Goal: Task Accomplishment & Management: Use online tool/utility

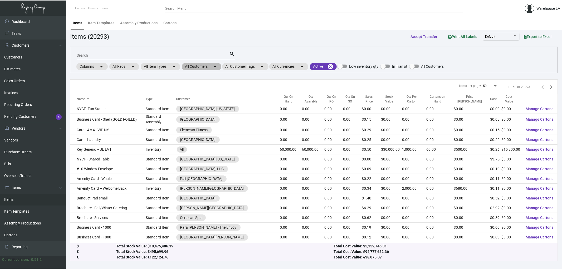
click at [218, 66] on mat-icon "arrow_drop_down" at bounding box center [215, 67] width 6 height 6
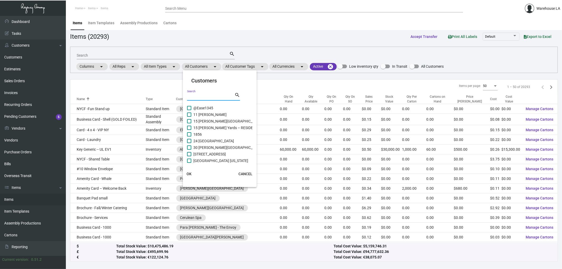
click at [206, 98] on input "Search" at bounding box center [210, 97] width 47 height 4
type input "[PERSON_NAME]"
click at [190, 106] on span at bounding box center [189, 108] width 4 height 4
click at [189, 110] on input "[PERSON_NAME]" at bounding box center [189, 110] width 0 height 0
checkbox input "true"
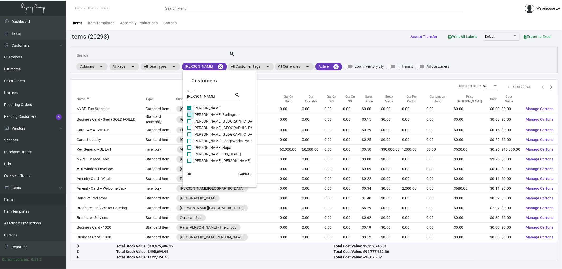
click at [202, 115] on span "[PERSON_NAME] Burlington" at bounding box center [217, 115] width 46 height 6
click at [189, 117] on input "[PERSON_NAME] Burlington" at bounding box center [189, 117] width 0 height 0
checkbox input "true"
click at [199, 122] on span "[PERSON_NAME][GEOGRAPHIC_DATA]" at bounding box center [226, 121] width 64 height 6
click at [189, 123] on input "[PERSON_NAME][GEOGRAPHIC_DATA]" at bounding box center [189, 123] width 0 height 0
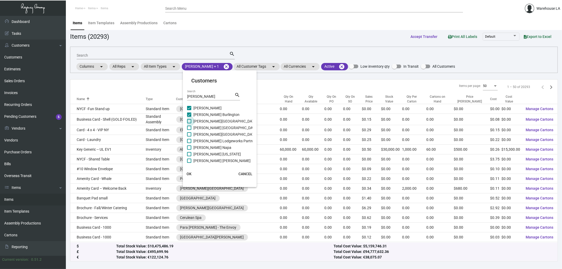
checkbox input "true"
click at [200, 126] on span "[PERSON_NAME] [GEOGRAPHIC_DATA]" at bounding box center [226, 128] width 65 height 6
click at [189, 130] on input "[PERSON_NAME] [GEOGRAPHIC_DATA]" at bounding box center [189, 130] width 0 height 0
checkbox input "true"
click at [202, 134] on span "[PERSON_NAME][GEOGRAPHIC_DATA]" at bounding box center [226, 134] width 64 height 6
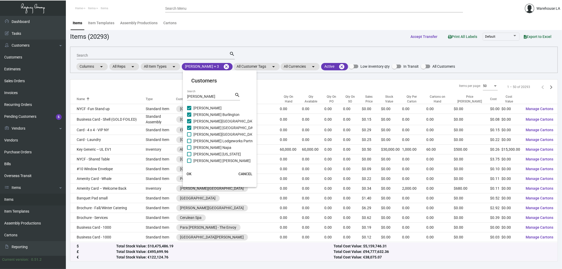
click at [189, 137] on input "[PERSON_NAME][GEOGRAPHIC_DATA]" at bounding box center [189, 137] width 0 height 0
checkbox input "true"
click at [203, 143] on span "[PERSON_NAME] Lodgeworks Partners" at bounding box center [226, 141] width 64 height 6
click at [189, 143] on input "[PERSON_NAME] Lodgeworks Partners" at bounding box center [189, 143] width 0 height 0
checkbox input "true"
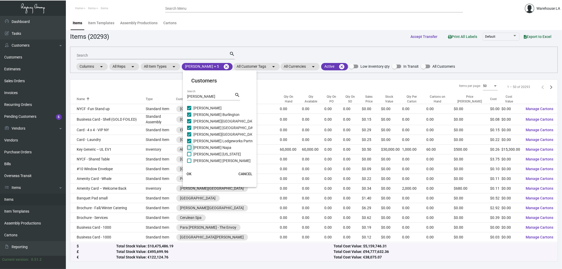
click at [204, 148] on span "[PERSON_NAME] Napa" at bounding box center [213, 147] width 38 height 6
click at [189, 150] on input "[PERSON_NAME] Napa" at bounding box center [189, 150] width 0 height 0
checkbox input "true"
click at [209, 154] on span "[PERSON_NAME] [US_STATE]" at bounding box center [217, 154] width 47 height 6
click at [189, 156] on input "[PERSON_NAME] [US_STATE]" at bounding box center [189, 156] width 0 height 0
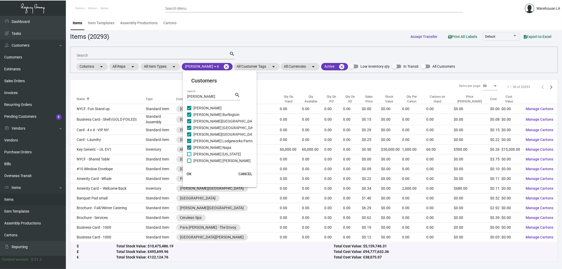
checkbox input "true"
click at [209, 158] on span "[PERSON_NAME] [PERSON_NAME]" at bounding box center [222, 161] width 57 height 6
click at [189, 163] on input "[PERSON_NAME] [PERSON_NAME]" at bounding box center [189, 163] width 0 height 0
checkbox input "true"
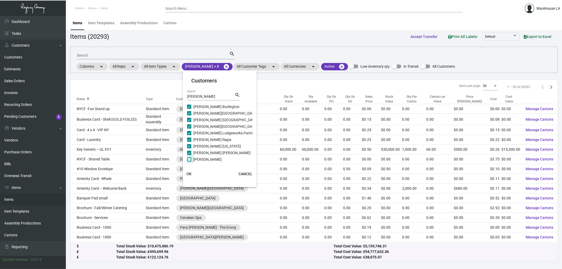
click at [204, 159] on span "[PERSON_NAME]" at bounding box center [208, 159] width 28 height 6
click at [189, 162] on input "[PERSON_NAME]" at bounding box center [189, 162] width 0 height 0
checkbox input "true"
click at [190, 173] on span "OK" at bounding box center [189, 174] width 5 height 4
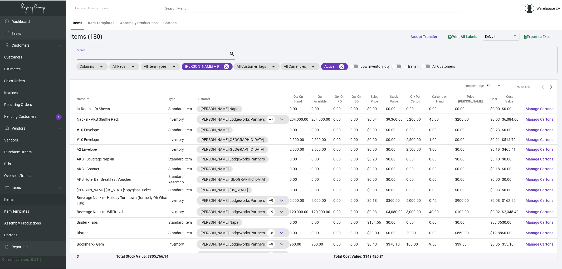
click at [112, 56] on input "Search" at bounding box center [153, 56] width 153 height 4
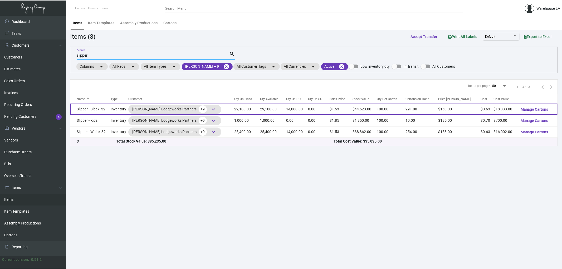
type input "slipper"
click at [100, 113] on td "Slipper - Black -32" at bounding box center [90, 109] width 40 height 11
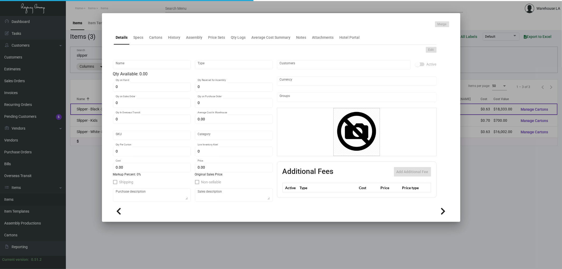
type input "Slipper - Black -32"
type input "Inventory"
type input "29,100"
type input "14,000"
type input "$ 0.63664"
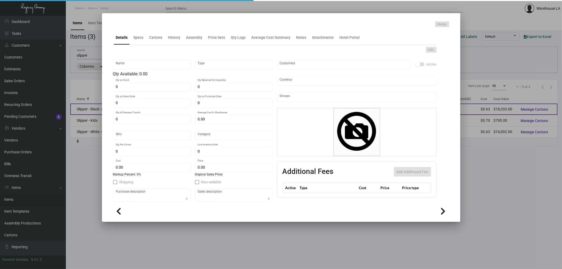
type input "Overseas"
type input "100"
type input "$ 0.63"
type input "$ 1.53"
type textarea "HR Slipper: Size #10 slipper, 1 size to fit all, black color cushion material ,…"
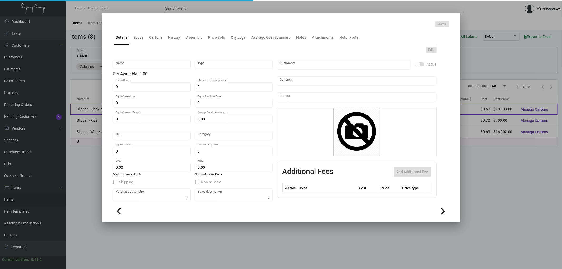
type textarea "HR Slipper: Size #10 slipper, 1 size to fit all, black color cushion material ,…"
checkbox input "true"
type input "United States Dollar $"
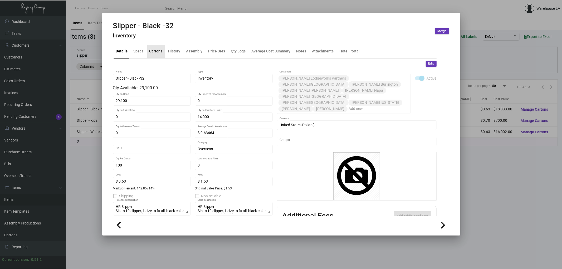
click at [156, 56] on div "Cartons" at bounding box center [155, 51] width 17 height 13
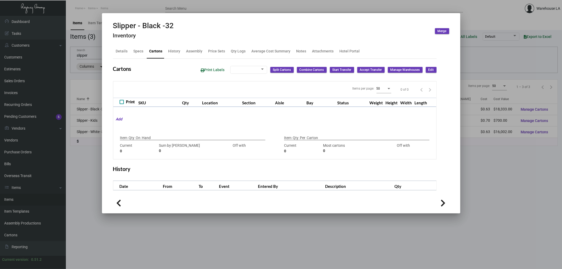
type input "29,100"
type input "5000"
type input "+24100"
type input "100"
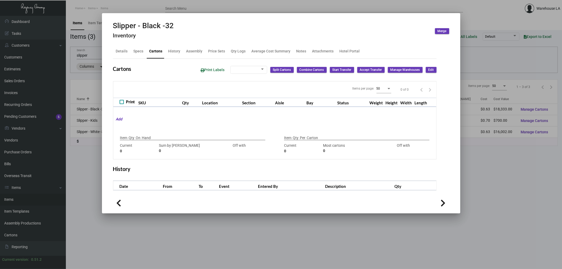
type input "0"
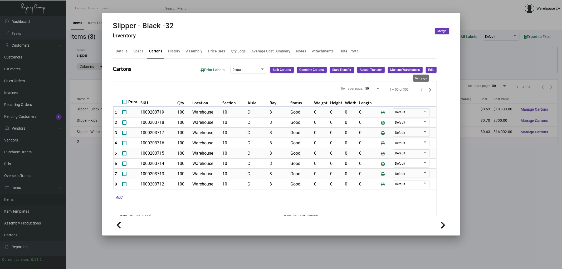
click at [427, 93] on icon "Next page" at bounding box center [430, 89] width 7 height 7
type input "0"
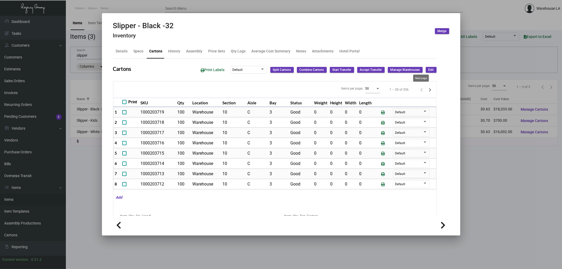
type input "0"
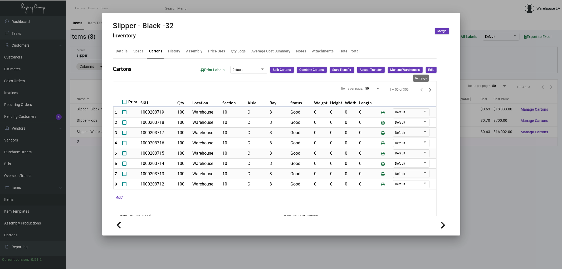
type input "0"
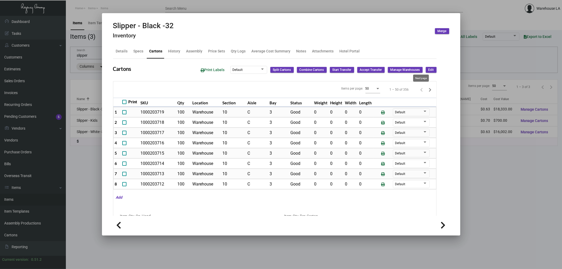
type input "0"
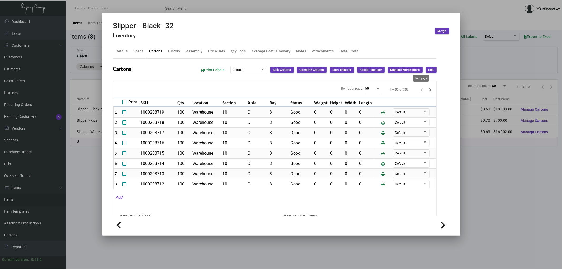
type input "0"
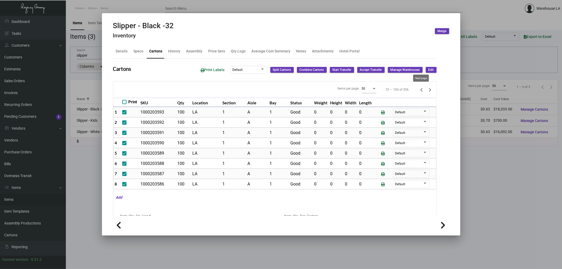
click at [427, 90] on icon "Next page" at bounding box center [430, 89] width 7 height 7
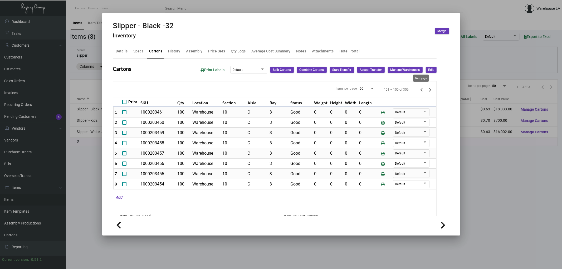
click at [427, 90] on icon "Next page" at bounding box center [430, 89] width 7 height 7
click at [418, 90] on icon "Previous page" at bounding box center [421, 89] width 7 height 7
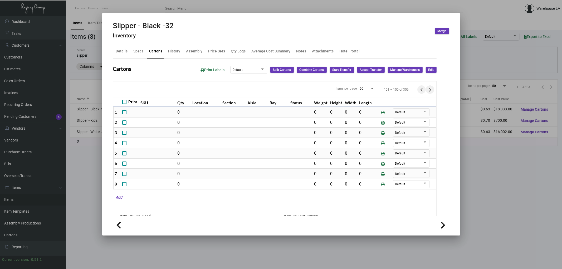
click at [427, 90] on icon "Next page" at bounding box center [430, 89] width 7 height 7
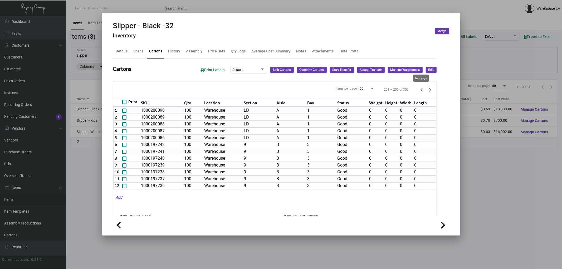
click at [427, 90] on icon "Next page" at bounding box center [430, 89] width 7 height 7
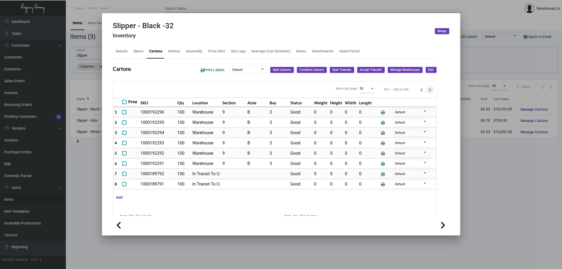
click at [427, 91] on icon "Next page" at bounding box center [430, 89] width 7 height 7
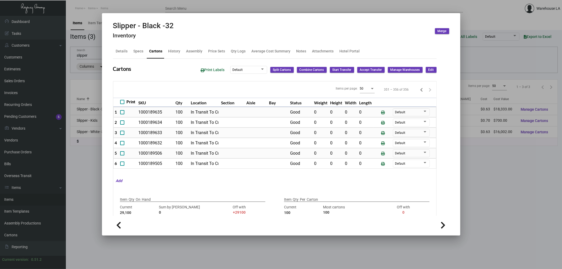
click at [408, 90] on div "351 – 356 of 356" at bounding box center [406, 89] width 56 height 8
click at [412, 91] on div "351 – 356 of 356" at bounding box center [406, 89] width 56 height 8
click at [418, 91] on icon "Previous page" at bounding box center [421, 89] width 7 height 7
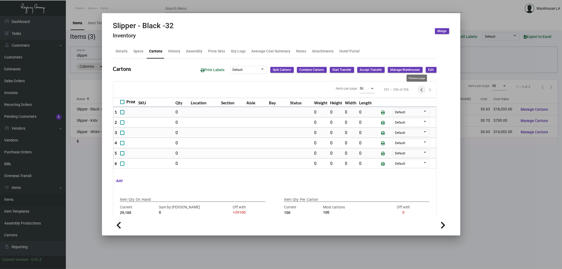
click at [418, 91] on icon "Previous page" at bounding box center [421, 89] width 7 height 7
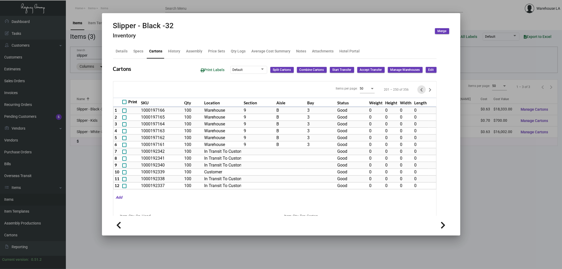
click at [418, 91] on icon "Previous page" at bounding box center [421, 89] width 7 height 7
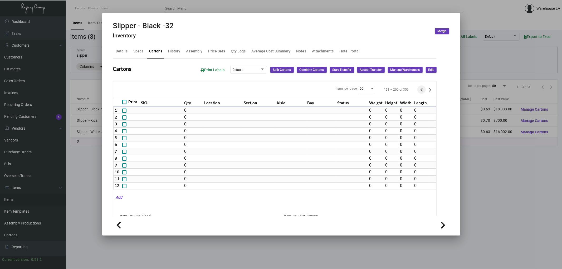
click at [418, 91] on icon "Previous page" at bounding box center [421, 89] width 7 height 7
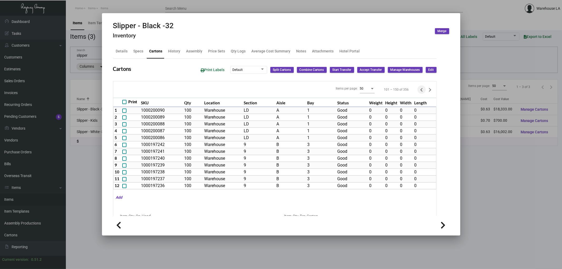
click at [418, 91] on icon "Previous page" at bounding box center [421, 89] width 7 height 7
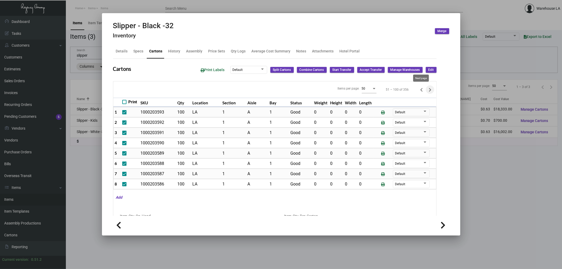
click at [427, 91] on icon "Next page" at bounding box center [430, 89] width 7 height 7
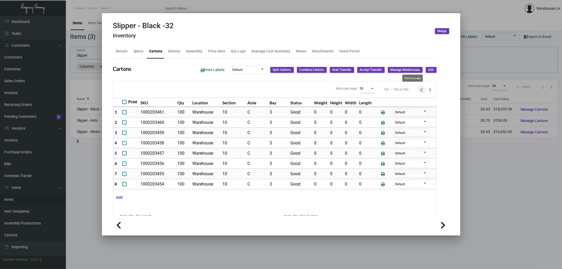
click at [418, 89] on icon "Previous page" at bounding box center [421, 89] width 7 height 7
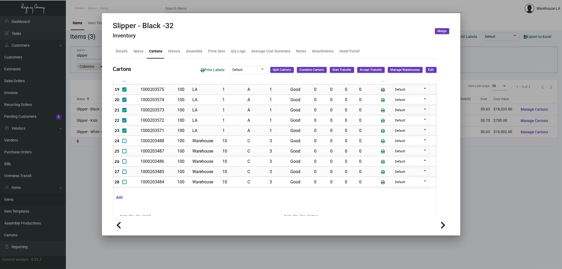
scroll to position [175, 0]
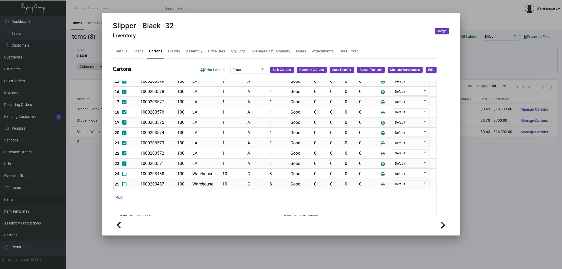
click at [182, 151] on tbody "1 1000203593 100 LA 1 A 1 Good 0 0 0 0 Default 2 1000203592 100 LA 1 A 1 Good 0…" at bounding box center [274, 189] width 323 height 514
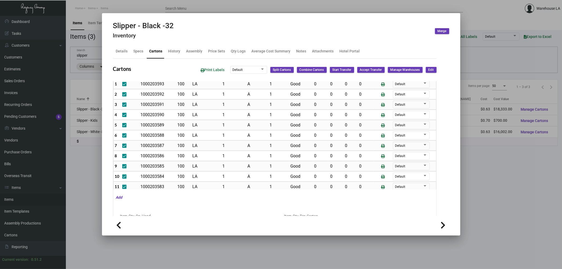
scroll to position [0, 0]
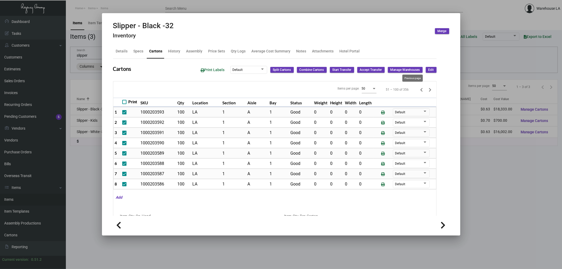
click at [418, 90] on icon "Previous page" at bounding box center [421, 89] width 7 height 7
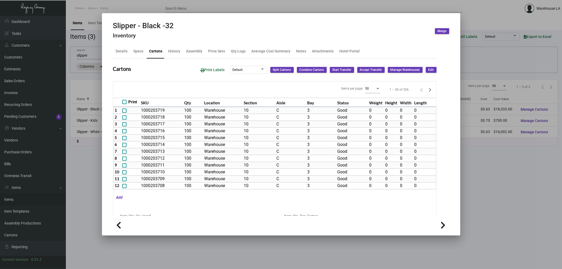
click at [427, 87] on icon "Next page" at bounding box center [430, 89] width 7 height 7
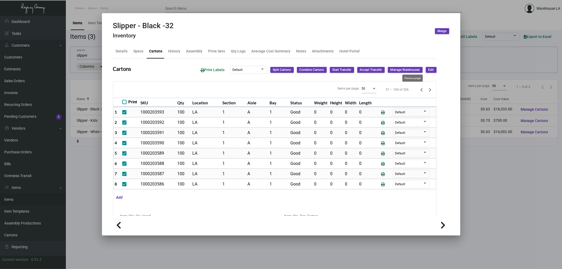
click at [418, 91] on icon "Previous page" at bounding box center [421, 89] width 7 height 7
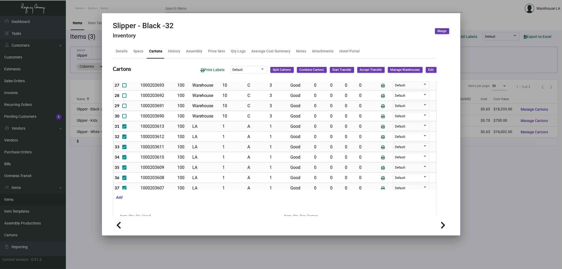
scroll to position [292, 0]
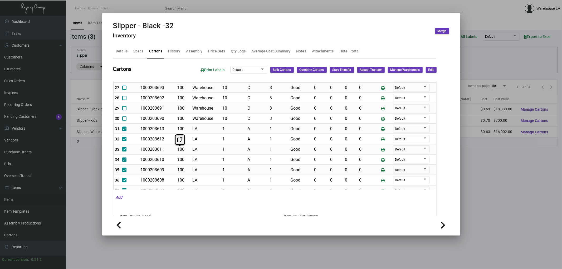
click at [176, 161] on td "100" at bounding box center [183, 160] width 15 height 10
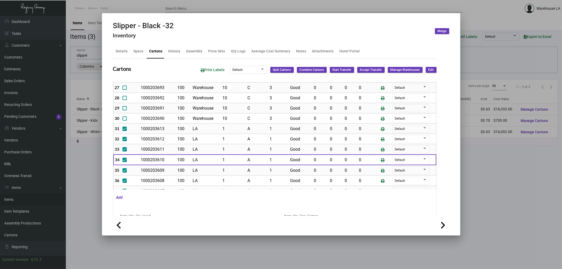
click at [176, 161] on td "100" at bounding box center [183, 160] width 15 height 11
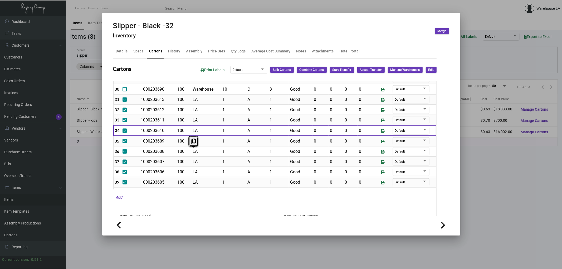
click at [188, 159] on td "100" at bounding box center [183, 162] width 15 height 10
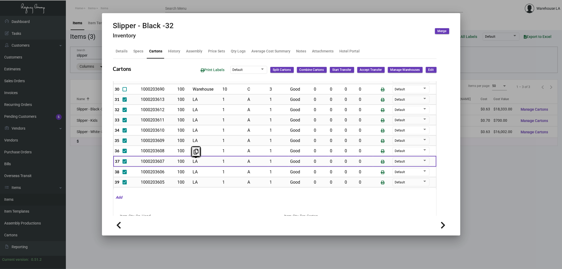
click at [188, 159] on td "100" at bounding box center [183, 161] width 15 height 11
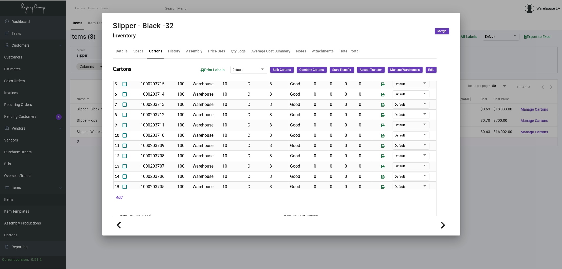
scroll to position [0, 0]
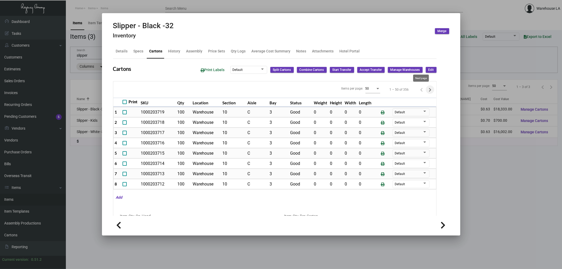
click at [427, 88] on icon "Next page" at bounding box center [430, 89] width 7 height 7
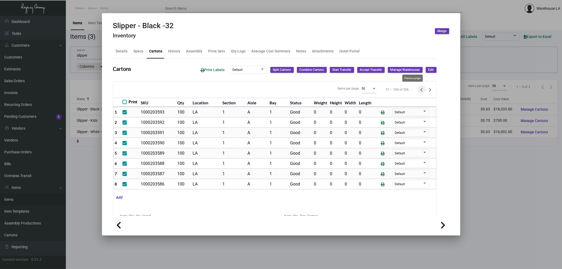
click at [421, 90] on icon "Previous page" at bounding box center [422, 90] width 2 height 4
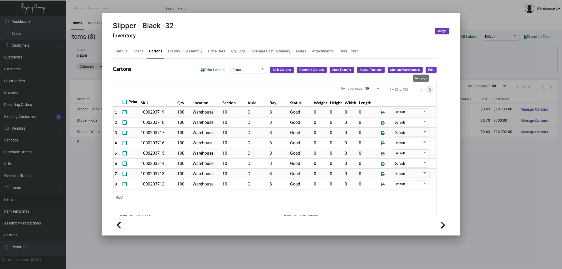
click at [429, 90] on icon "Next page" at bounding box center [430, 90] width 2 height 4
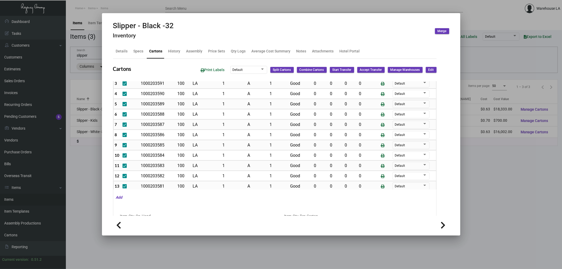
scroll to position [59, 0]
click at [429, 69] on span "Edit" at bounding box center [432, 70] width 6 height 4
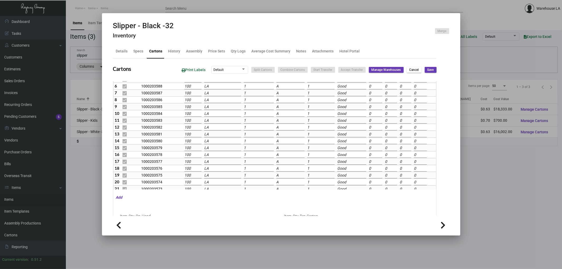
scroll to position [54, 0]
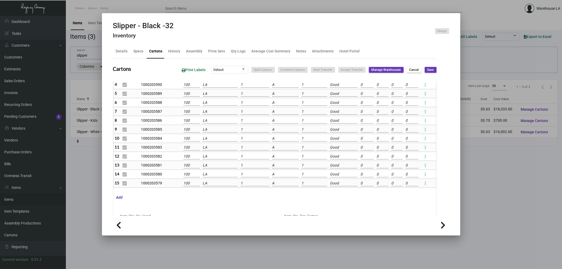
click at [213, 122] on input "LA" at bounding box center [220, 121] width 35 height 6
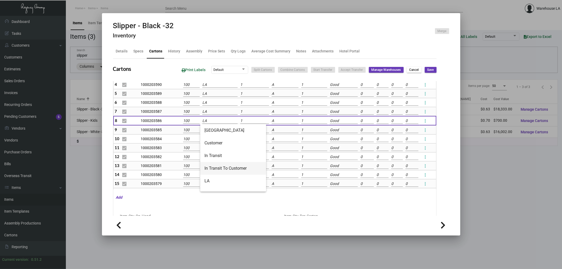
click at [226, 169] on span "In Transit To Customer" at bounding box center [233, 168] width 57 height 13
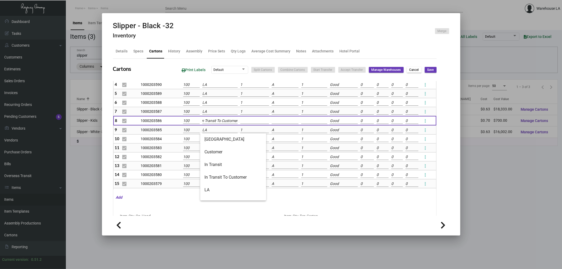
click at [223, 133] on div "Slipper - Black -32 Inventory Merge Details Specs Cartons History Assembly Pric…" at bounding box center [281, 134] width 562 height 269
click at [209, 178] on span "In Transit To Customer" at bounding box center [233, 177] width 57 height 13
click at [212, 138] on input "LA" at bounding box center [220, 139] width 35 height 6
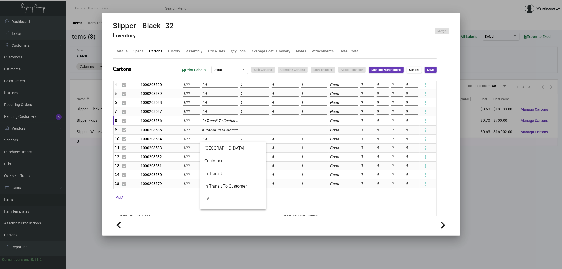
scroll to position [0, 0]
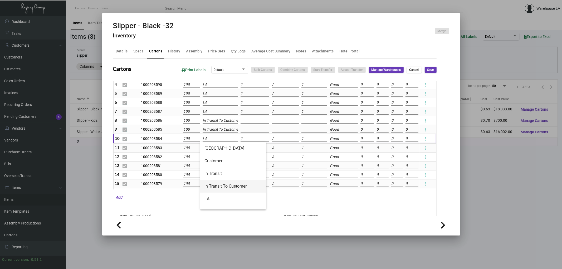
click at [211, 183] on span "In Transit To Customer" at bounding box center [233, 186] width 57 height 13
click at [215, 144] on td "LA" at bounding box center [220, 147] width 38 height 9
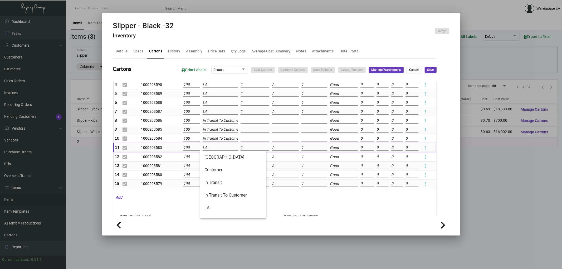
click at [218, 148] on input "LA" at bounding box center [220, 148] width 35 height 6
click at [219, 192] on span "In Transit To Customer" at bounding box center [233, 195] width 57 height 13
click at [216, 157] on input "LA" at bounding box center [220, 157] width 35 height 6
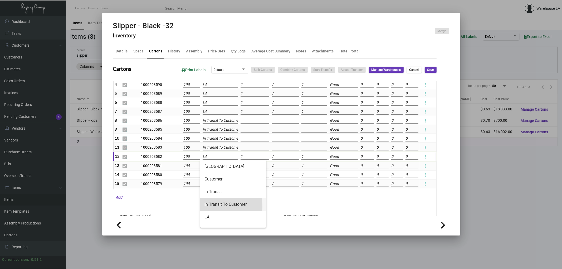
click at [212, 206] on span "In Transit To Customer" at bounding box center [233, 204] width 57 height 13
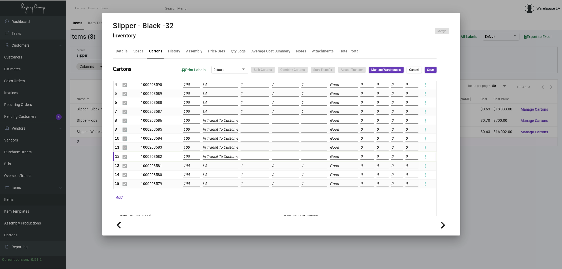
click at [212, 165] on input "LA" at bounding box center [220, 166] width 35 height 6
drag, startPoint x: 212, startPoint y: 212, endPoint x: 212, endPoint y: 206, distance: 5.8
click at [212, 212] on span "In Transit To Customer" at bounding box center [233, 213] width 57 height 13
click at [212, 178] on input "LA" at bounding box center [220, 175] width 35 height 6
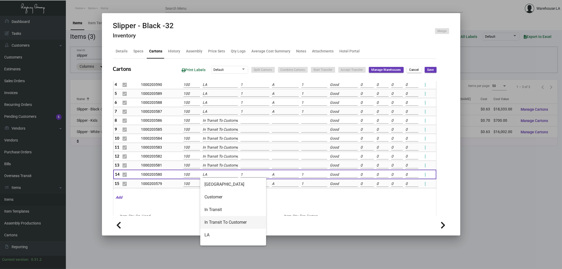
drag, startPoint x: 210, startPoint y: 223, endPoint x: 211, endPoint y: 199, distance: 23.5
click at [210, 220] on span "In Transit To Customer" at bounding box center [233, 222] width 57 height 13
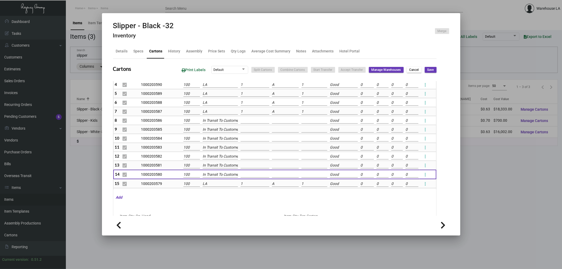
click at [209, 185] on input "LA" at bounding box center [220, 184] width 35 height 6
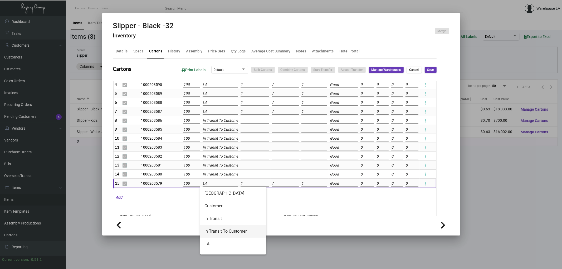
click at [215, 233] on span "In Transit To Customer" at bounding box center [233, 231] width 57 height 13
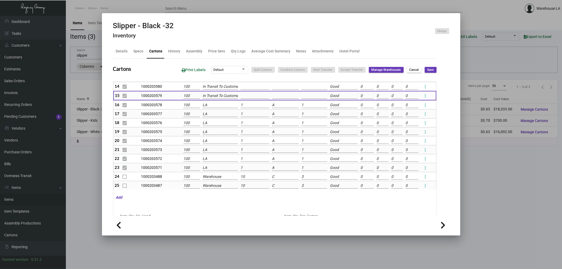
click at [212, 107] on input "LA" at bounding box center [220, 105] width 35 height 6
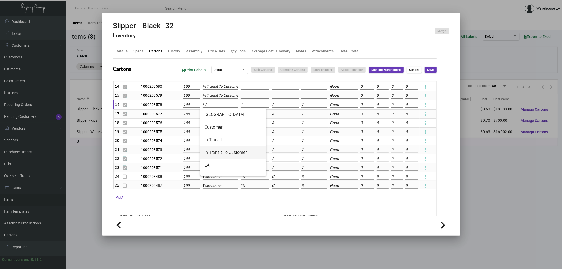
click at [211, 152] on span "In Transit To Customer" at bounding box center [233, 152] width 57 height 13
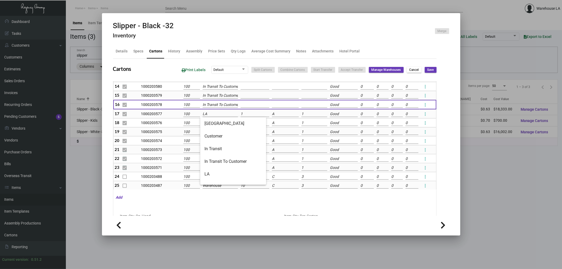
click at [209, 117] on div "Slipper - Black -32 Inventory Merge Details Specs Cartons History Assembly Pric…" at bounding box center [281, 134] width 562 height 269
click at [213, 162] on span "In Transit To Customer" at bounding box center [233, 161] width 57 height 13
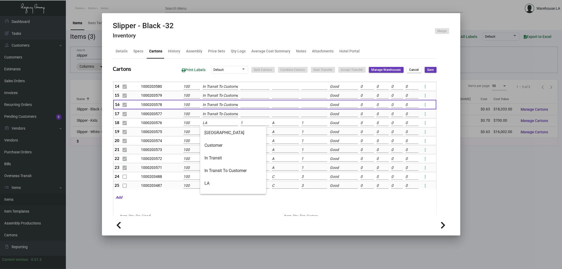
click at [208, 125] on input "LA" at bounding box center [220, 123] width 35 height 6
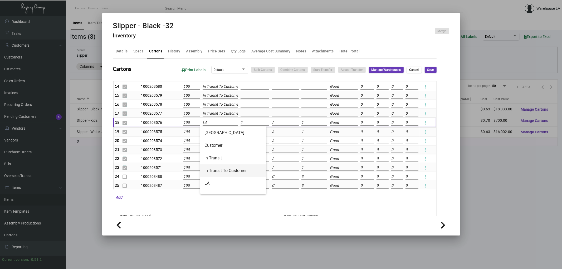
click at [213, 167] on span "In Transit To Customer" at bounding box center [233, 171] width 57 height 13
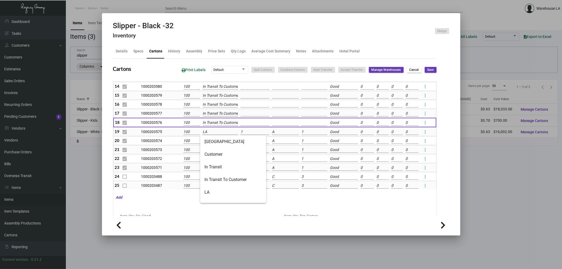
click at [211, 133] on input "LA" at bounding box center [220, 132] width 35 height 6
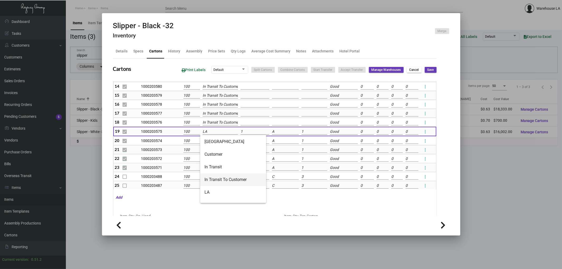
click at [213, 181] on span "In Transit To Customer" at bounding box center [233, 180] width 57 height 13
click at [216, 142] on input "LA" at bounding box center [220, 141] width 35 height 6
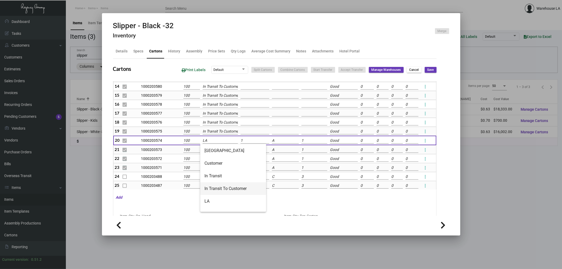
click at [214, 186] on span "In Transit To Customer" at bounding box center [233, 188] width 57 height 13
click at [211, 152] on input "LA" at bounding box center [220, 150] width 35 height 6
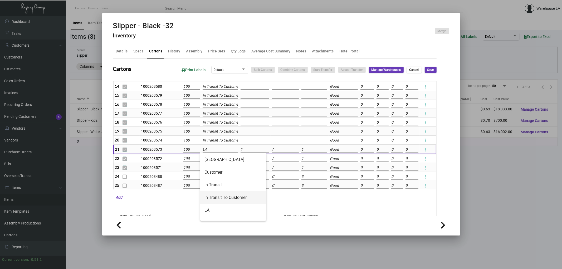
click at [215, 193] on span "In Transit To Customer" at bounding box center [233, 197] width 57 height 13
click at [211, 157] on input "LA" at bounding box center [220, 159] width 35 height 6
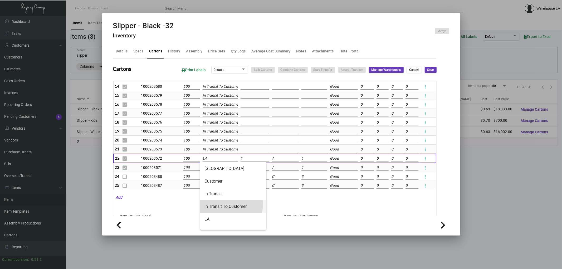
click at [230, 205] on span "In Transit To Customer" at bounding box center [233, 206] width 57 height 13
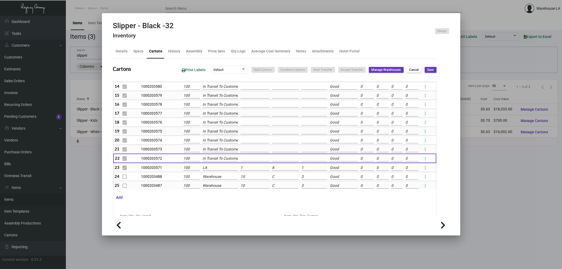
click at [224, 168] on input "LA" at bounding box center [220, 168] width 35 height 6
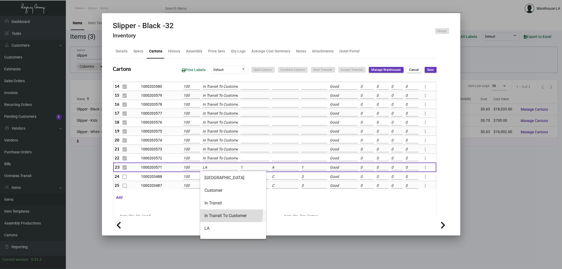
click at [225, 213] on span "In Transit To Customer" at bounding box center [233, 216] width 57 height 13
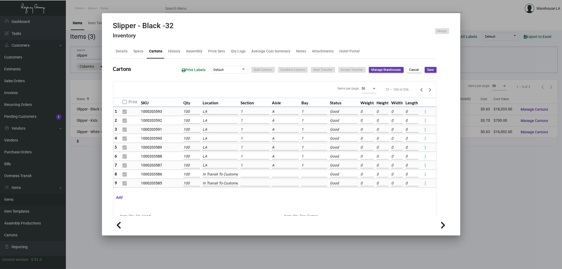
click at [244, 163] on input "1" at bounding box center [255, 166] width 29 height 6
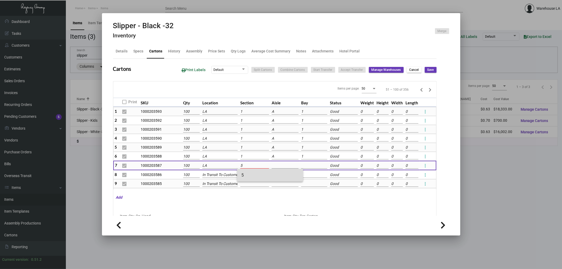
click at [267, 172] on span "5" at bounding box center [270, 175] width 57 height 13
click at [275, 165] on input at bounding box center [285, 166] width 27 height 6
click at [280, 172] on span "A" at bounding box center [300, 175] width 57 height 13
click at [305, 168] on input at bounding box center [314, 166] width 26 height 6
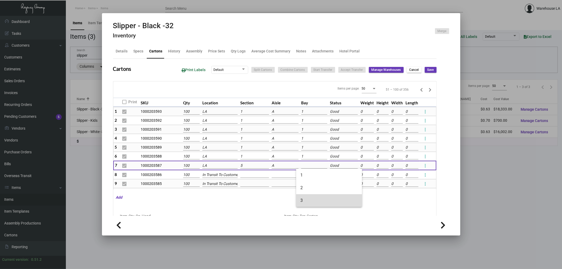
click at [311, 197] on span "3" at bounding box center [329, 200] width 57 height 13
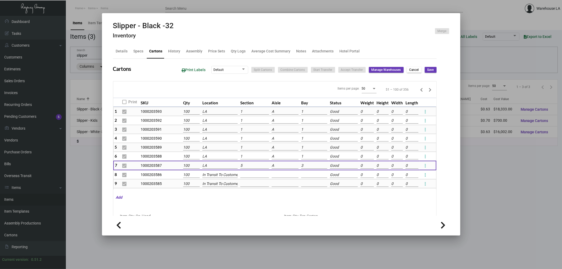
click at [249, 155] on input "1" at bounding box center [254, 157] width 29 height 6
click at [274, 168] on span "5" at bounding box center [270, 166] width 57 height 13
click at [277, 158] on input at bounding box center [285, 157] width 27 height 6
click at [280, 164] on span "A" at bounding box center [300, 166] width 57 height 13
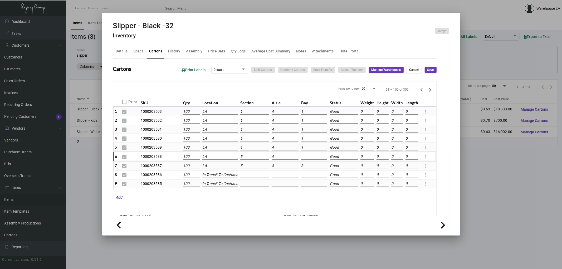
click at [306, 156] on input at bounding box center [314, 157] width 26 height 6
drag, startPoint x: 309, startPoint y: 189, endPoint x: 306, endPoint y: 188, distance: 3.4
click at [310, 189] on span "3" at bounding box center [329, 191] width 57 height 13
click at [244, 146] on input "1" at bounding box center [254, 148] width 29 height 6
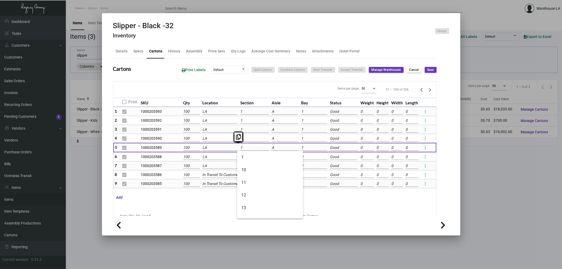
click at [244, 146] on input "1" at bounding box center [254, 148] width 29 height 6
click at [251, 170] on span "5" at bounding box center [270, 171] width 57 height 13
click at [274, 148] on input at bounding box center [285, 148] width 27 height 6
click at [288, 159] on span "A" at bounding box center [300, 157] width 57 height 13
click at [300, 149] on td at bounding box center [314, 147] width 29 height 9
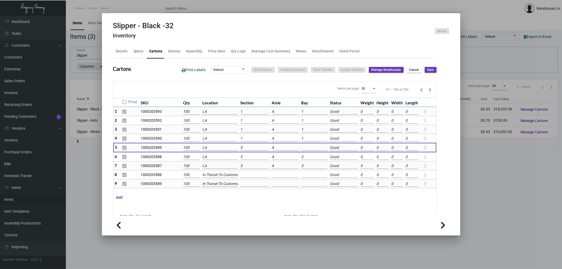
click at [306, 148] on input at bounding box center [314, 148] width 26 height 6
drag, startPoint x: 312, startPoint y: 177, endPoint x: 280, endPoint y: 148, distance: 42.7
click at [312, 177] on span "3" at bounding box center [329, 182] width 57 height 13
click at [249, 138] on input "1" at bounding box center [254, 139] width 29 height 6
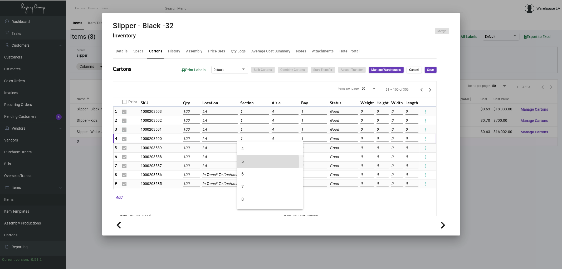
click at [249, 162] on span "5" at bounding box center [270, 161] width 57 height 13
click at [274, 138] on input at bounding box center [285, 139] width 27 height 6
drag, startPoint x: 283, startPoint y: 149, endPoint x: 288, endPoint y: 145, distance: 6.0
click at [283, 148] on span "A" at bounding box center [300, 148] width 57 height 13
click at [309, 138] on input at bounding box center [314, 139] width 26 height 6
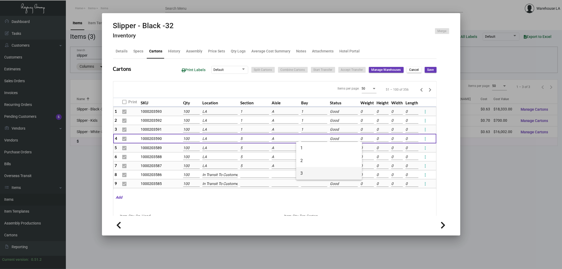
click at [307, 173] on span "3" at bounding box center [329, 173] width 57 height 13
click at [249, 130] on input "1" at bounding box center [254, 130] width 29 height 6
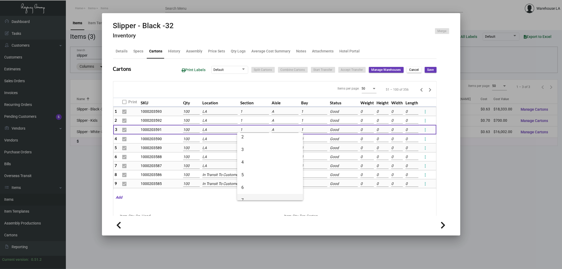
scroll to position [88, 0]
click at [251, 154] on span "5" at bounding box center [270, 152] width 57 height 13
click at [272, 131] on input at bounding box center [285, 130] width 27 height 6
click at [283, 151] on span "B" at bounding box center [300, 152] width 57 height 13
click at [285, 133] on td "B" at bounding box center [286, 129] width 30 height 9
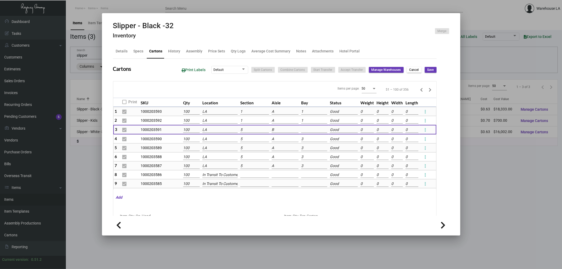
click at [285, 132] on input "B" at bounding box center [285, 130] width 27 height 6
click at [284, 137] on span "A" at bounding box center [300, 139] width 57 height 13
click at [301, 130] on input at bounding box center [314, 130] width 26 height 6
click at [310, 151] on span "2" at bounding box center [329, 152] width 57 height 13
click at [257, 121] on input "1" at bounding box center [254, 121] width 29 height 6
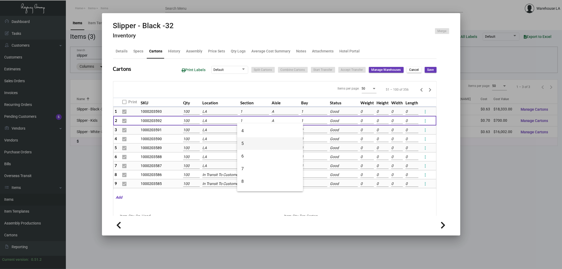
click at [252, 145] on span "5" at bounding box center [270, 143] width 57 height 13
click at [274, 121] on input at bounding box center [285, 121] width 27 height 6
click at [283, 130] on span "A" at bounding box center [300, 130] width 57 height 13
click at [311, 122] on input at bounding box center [314, 121] width 26 height 6
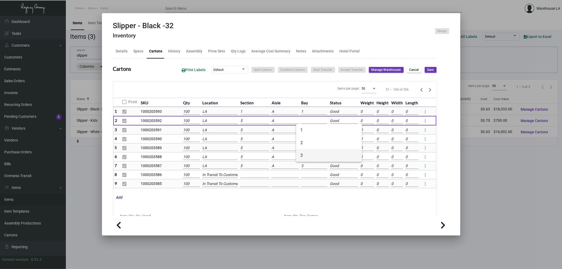
click at [306, 153] on span "3" at bounding box center [329, 155] width 57 height 13
click at [249, 110] on input "1" at bounding box center [254, 112] width 29 height 6
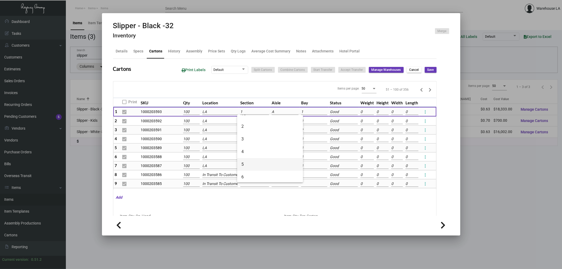
scroll to position [59, 0]
click at [253, 166] on span "5" at bounding box center [270, 164] width 57 height 13
click at [281, 112] on input at bounding box center [285, 112] width 27 height 6
drag, startPoint x: 281, startPoint y: 123, endPoint x: 288, endPoint y: 117, distance: 9.5
click at [281, 123] on span "A" at bounding box center [300, 121] width 57 height 13
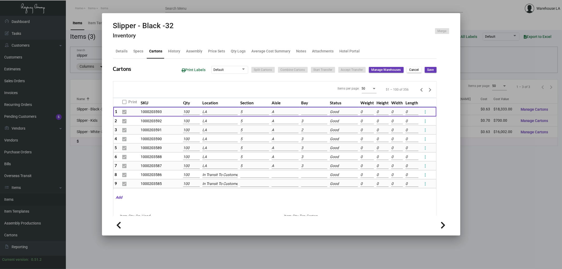
click at [301, 114] on input at bounding box center [314, 112] width 26 height 6
click at [311, 118] on span "1" at bounding box center [329, 121] width 57 height 13
drag, startPoint x: 424, startPoint y: 70, endPoint x: 415, endPoint y: 83, distance: 15.5
click at [428, 70] on span "Save" at bounding box center [431, 70] width 7 height 4
click at [309, 109] on input "1" at bounding box center [314, 112] width 26 height 6
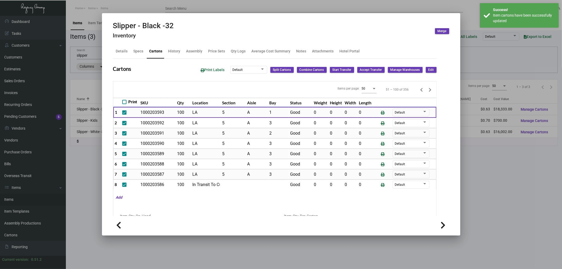
click at [429, 71] on span "Edit" at bounding box center [432, 70] width 6 height 4
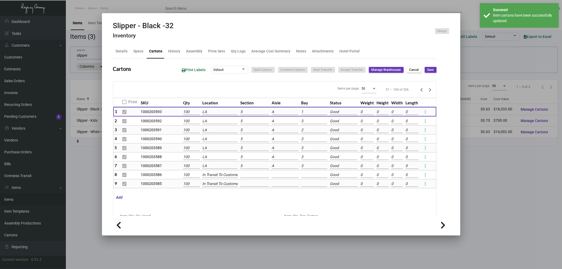
click at [302, 110] on input "1" at bounding box center [314, 112] width 26 height 6
click at [304, 141] on span "3" at bounding box center [329, 146] width 57 height 13
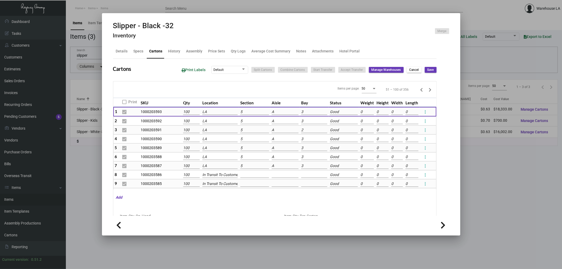
drag, startPoint x: 423, startPoint y: 70, endPoint x: 420, endPoint y: 70, distance: 3.7
click at [428, 70] on span "Save" at bounding box center [431, 70] width 7 height 4
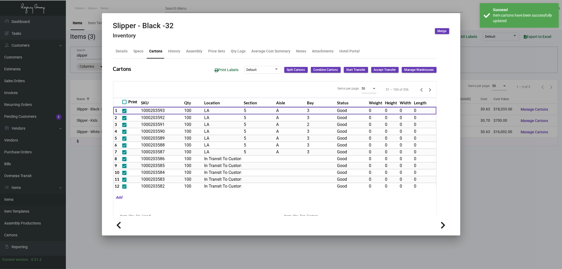
click at [418, 91] on icon "Previous page" at bounding box center [421, 89] width 7 height 7
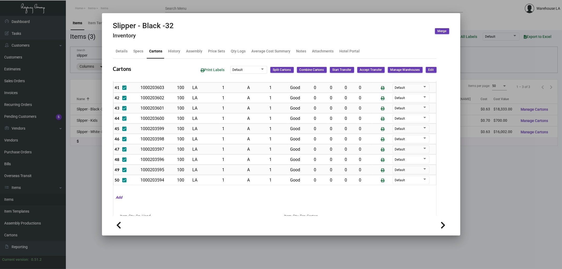
scroll to position [439, 0]
click at [91, 128] on div at bounding box center [281, 134] width 562 height 269
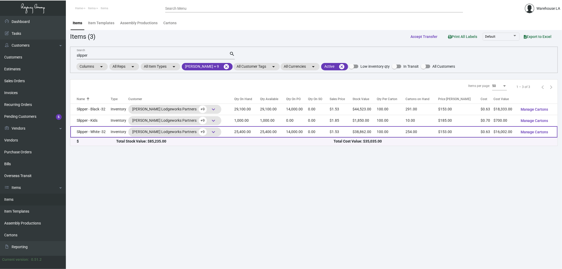
click at [102, 135] on td "Slipper - White -32" at bounding box center [90, 131] width 40 height 11
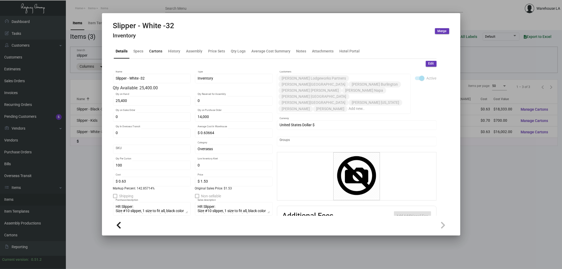
click at [154, 49] on div "Cartons" at bounding box center [156, 52] width 13 height 6
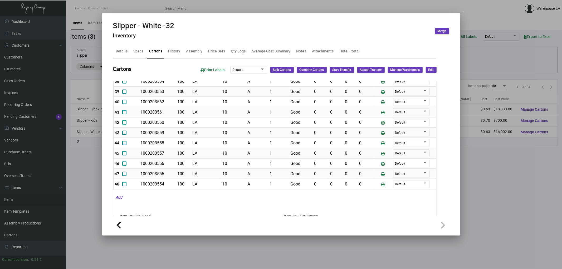
scroll to position [439, 0]
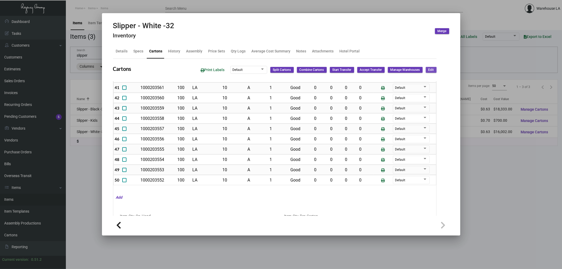
click at [429, 70] on span "Edit" at bounding box center [432, 70] width 6 height 4
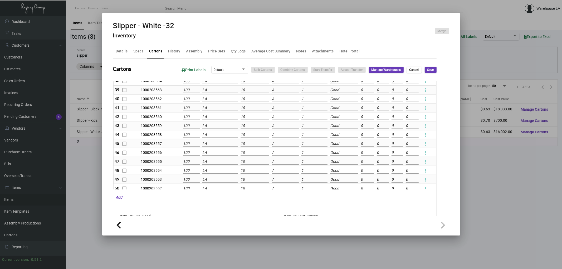
scroll to position [373, 0]
click at [417, 69] on button "Cancel" at bounding box center [414, 70] width 15 height 6
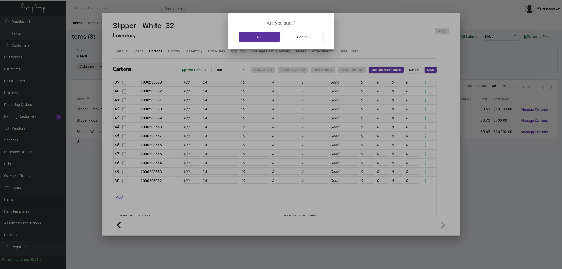
click at [257, 35] on button "Ok" at bounding box center [259, 36] width 41 height 9
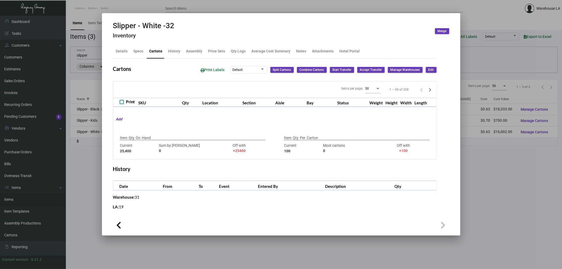
scroll to position [0, 0]
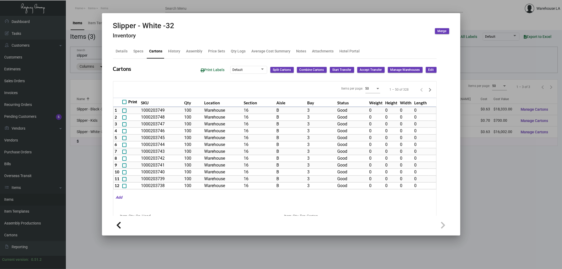
click at [427, 87] on icon "Next page" at bounding box center [430, 89] width 7 height 7
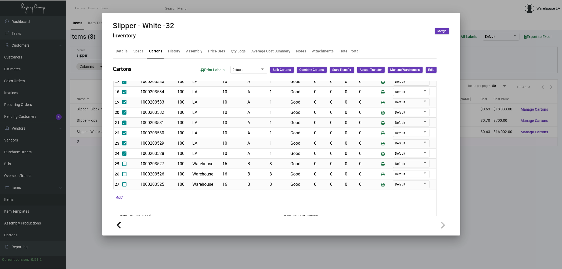
scroll to position [215, 0]
click at [431, 70] on button "Edit" at bounding box center [431, 70] width 11 height 6
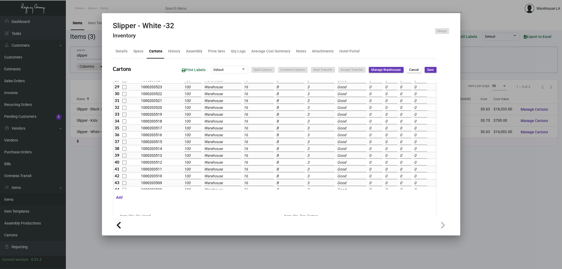
scroll to position [191, 0]
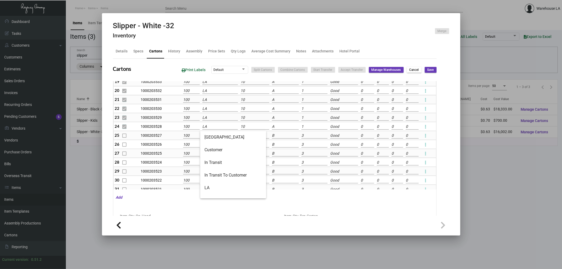
click at [220, 127] on input "LA" at bounding box center [221, 127] width 36 height 6
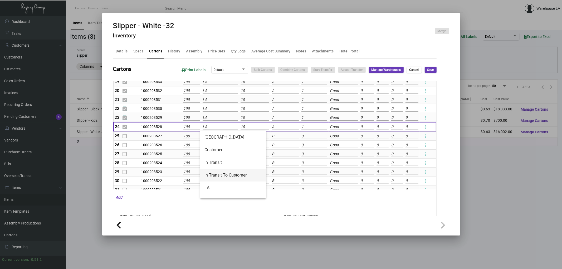
click at [219, 172] on span "In Transit To Customer" at bounding box center [233, 175] width 57 height 13
click at [211, 116] on input "LA" at bounding box center [220, 118] width 35 height 6
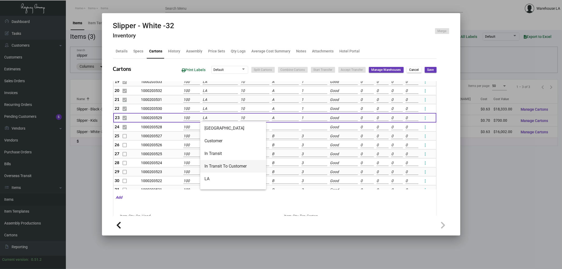
click at [224, 161] on span "In Transit To Customer" at bounding box center [233, 166] width 57 height 13
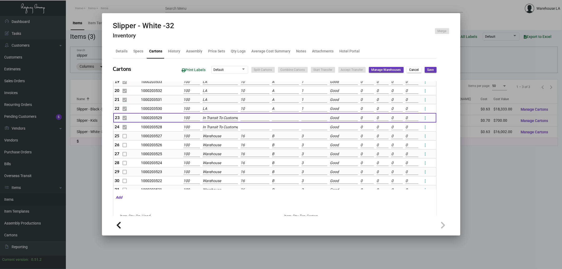
scroll to position [0, 3]
click at [217, 112] on input "LA" at bounding box center [220, 109] width 35 height 6
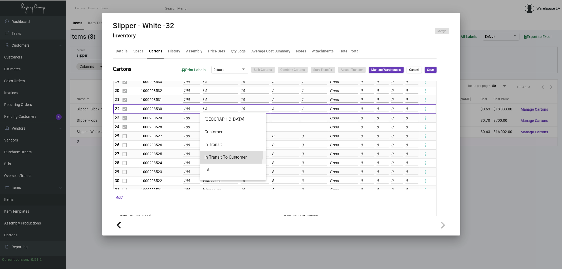
click at [218, 154] on span "In Transit To Customer" at bounding box center [233, 157] width 57 height 13
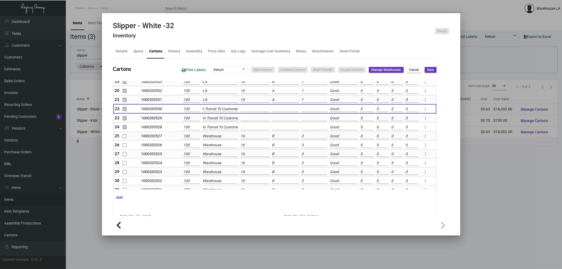
click at [215, 102] on input "LA" at bounding box center [220, 100] width 35 height 6
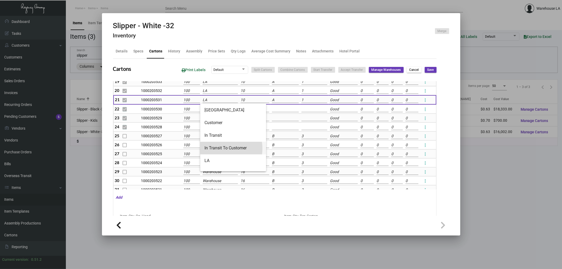
click at [218, 149] on span "In Transit To Customer" at bounding box center [233, 148] width 57 height 13
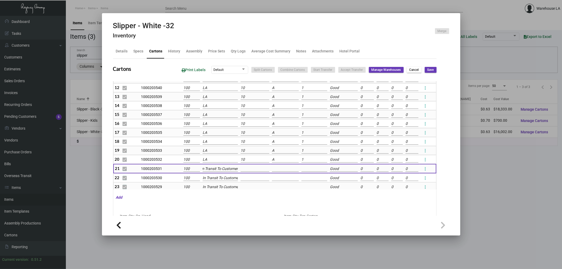
scroll to position [103, 0]
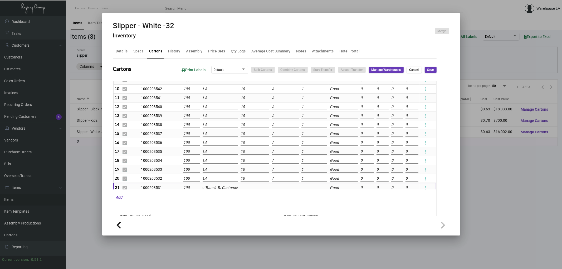
click at [214, 180] on input "LA" at bounding box center [220, 179] width 35 height 6
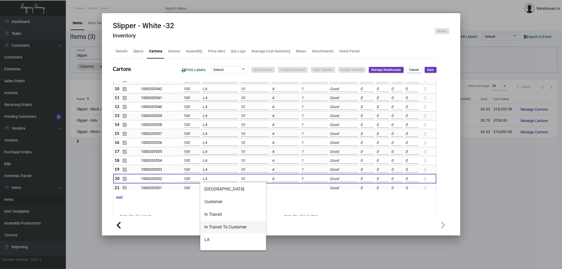
click at [220, 224] on span "In Transit To Customer" at bounding box center [233, 227] width 57 height 13
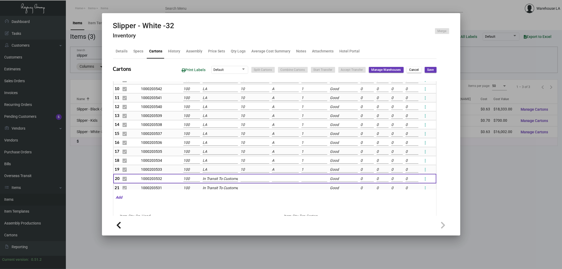
scroll to position [0, 3]
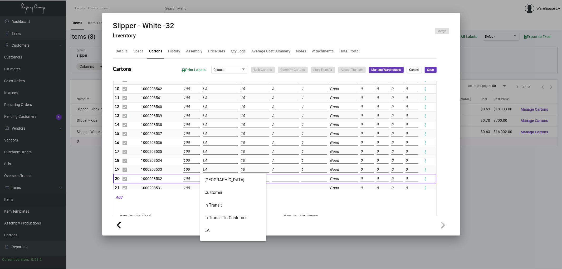
click at [214, 172] on input "LA" at bounding box center [220, 170] width 35 height 6
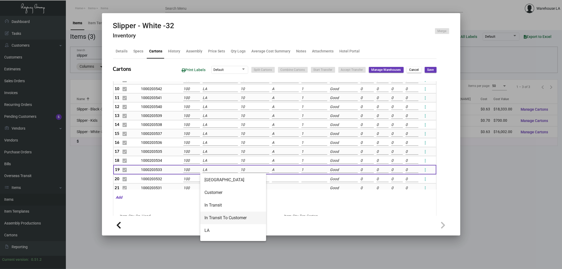
click at [220, 215] on span "In Transit To Customer" at bounding box center [233, 218] width 57 height 13
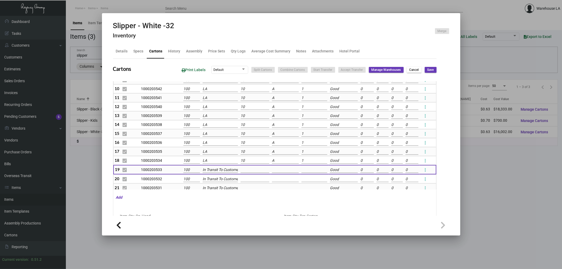
click at [415, 70] on button "Cancel" at bounding box center [414, 70] width 15 height 6
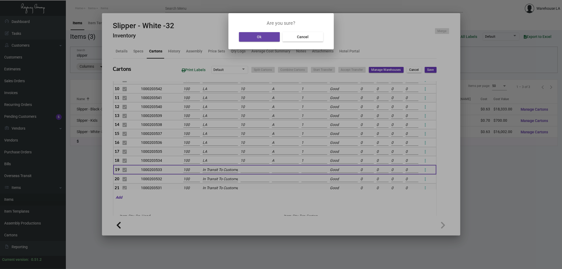
click at [262, 36] on button "Ok" at bounding box center [259, 36] width 41 height 9
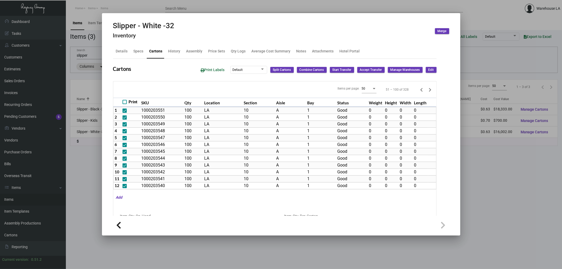
click at [69, 118] on div at bounding box center [281, 134] width 562 height 269
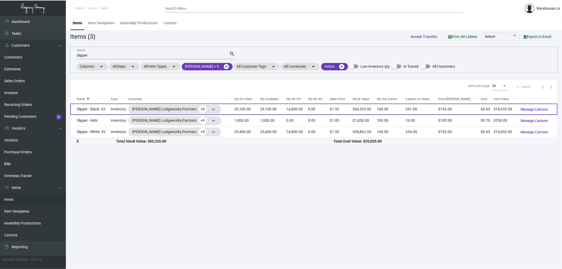
click at [94, 108] on td "Slipper - Black -32" at bounding box center [90, 109] width 40 height 11
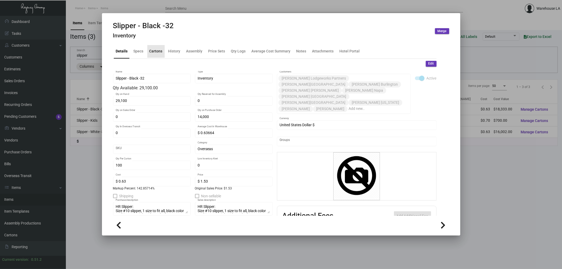
click at [150, 57] on div "Cartons" at bounding box center [155, 51] width 17 height 13
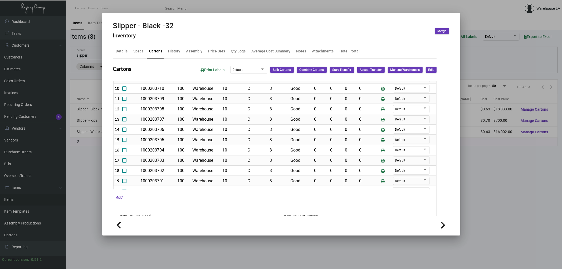
click at [70, 169] on div at bounding box center [281, 134] width 562 height 269
